Goal: Check status: Check status

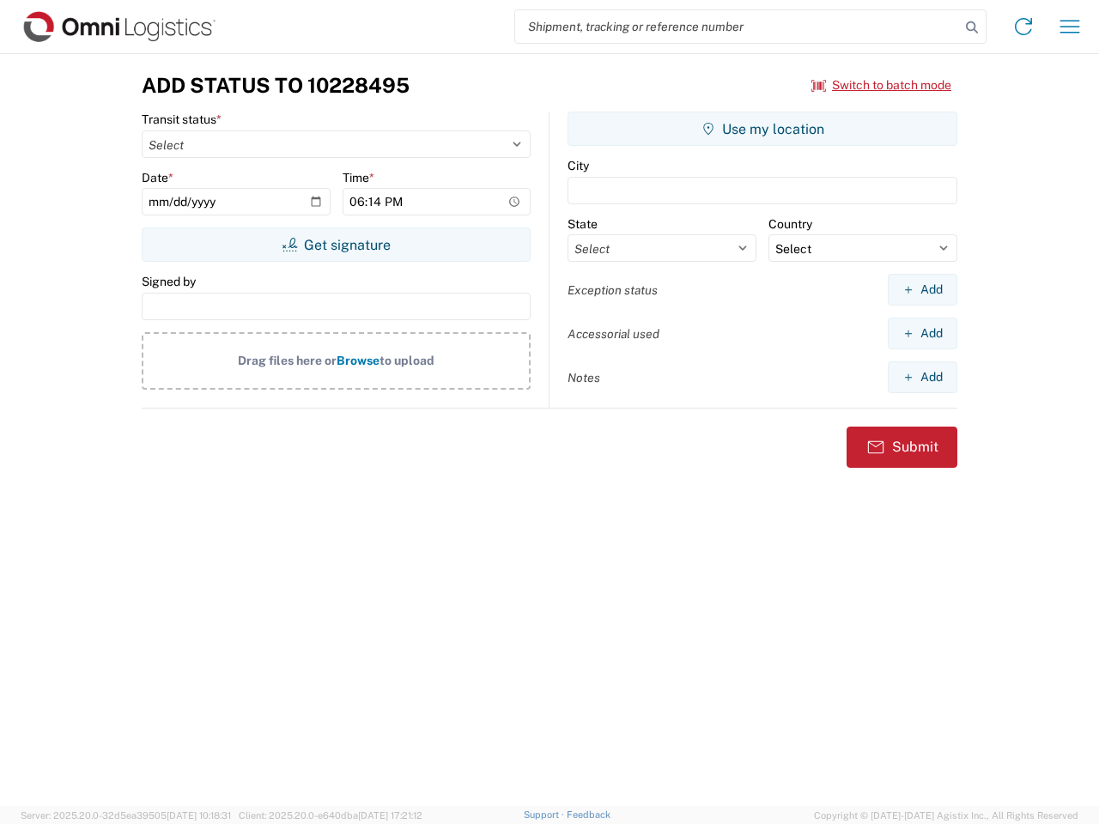
click at [738, 27] on input "search" at bounding box center [737, 26] width 445 height 33
click at [972, 27] on icon at bounding box center [972, 27] width 24 height 24
click at [1024, 27] on icon at bounding box center [1023, 26] width 27 height 27
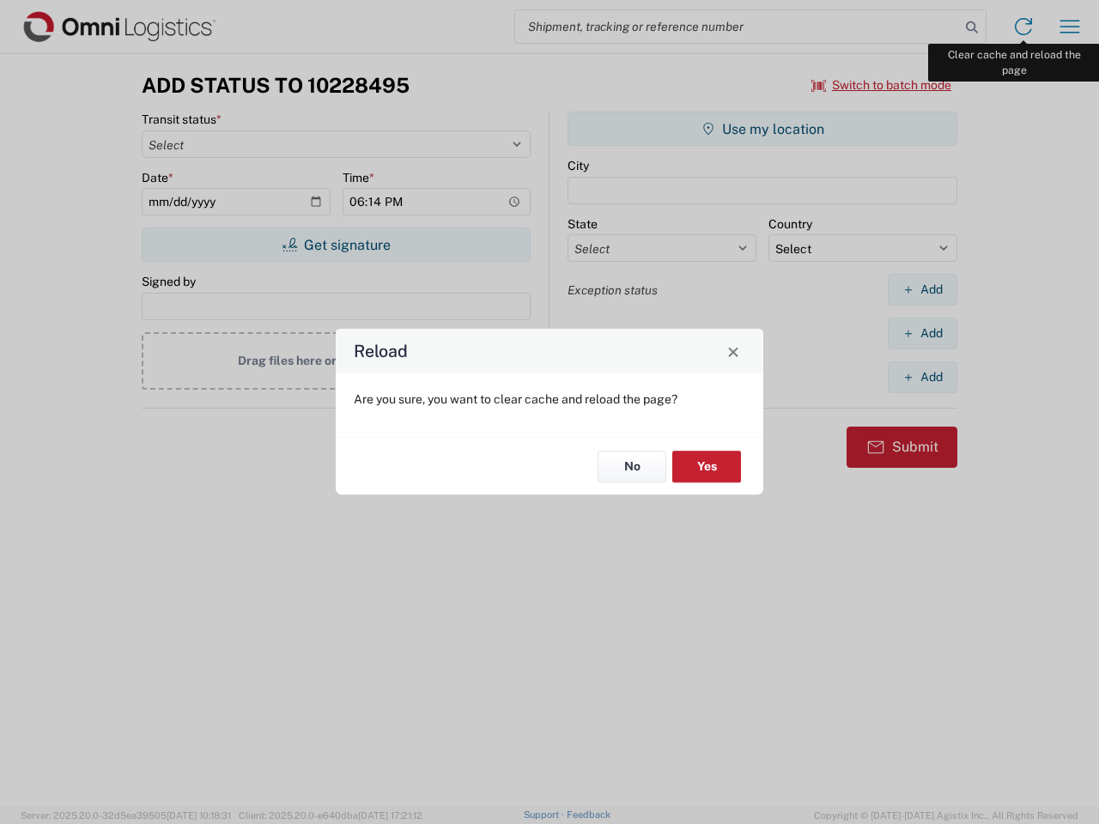
click at [1070, 27] on div "Reload Are you sure, you want to clear cache and reload the page? No Yes" at bounding box center [549, 412] width 1099 height 824
click at [882, 85] on div "Reload Are you sure, you want to clear cache and reload the page? No Yes" at bounding box center [549, 412] width 1099 height 824
click at [336, 245] on div "Reload Are you sure, you want to clear cache and reload the page? No Yes" at bounding box center [549, 412] width 1099 height 824
click at [763, 129] on div "Reload Are you sure, you want to clear cache and reload the page? No Yes" at bounding box center [549, 412] width 1099 height 824
click at [922, 289] on div "Reload Are you sure, you want to clear cache and reload the page? No Yes" at bounding box center [549, 412] width 1099 height 824
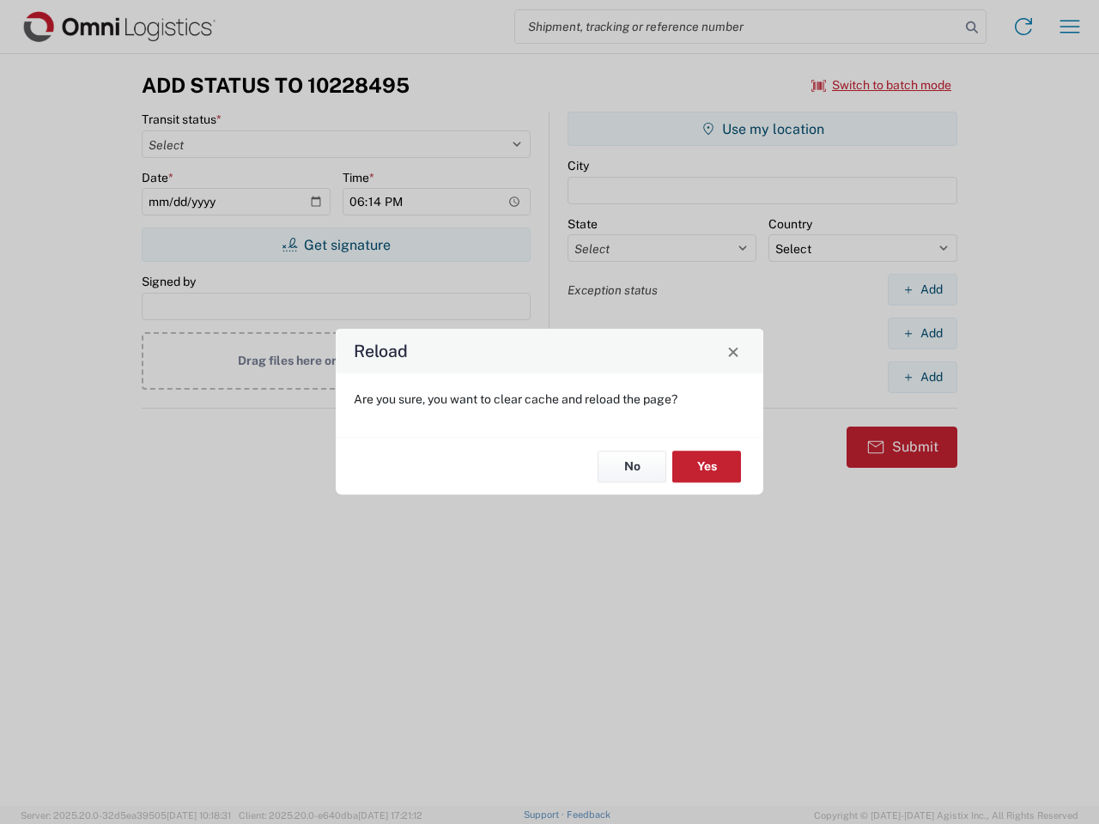
click at [922, 333] on div "Reload Are you sure, you want to clear cache and reload the page? No Yes" at bounding box center [549, 412] width 1099 height 824
click at [922, 377] on div "Reload Are you sure, you want to clear cache and reload the page? No Yes" at bounding box center [549, 412] width 1099 height 824
